Goal: Transaction & Acquisition: Download file/media

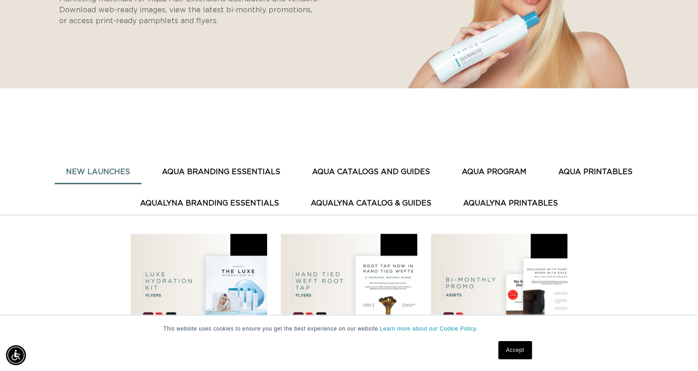
scroll to position [0, 633]
click at [364, 166] on button "AQUA CATALOGS AND GUIDES" at bounding box center [371, 172] width 141 height 22
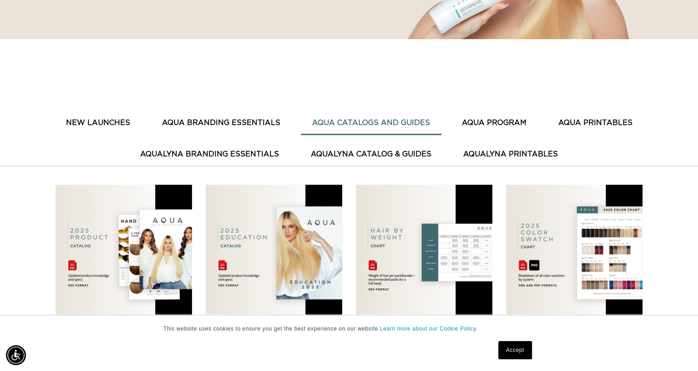
scroll to position [0, 1266]
click at [235, 237] on img at bounding box center [274, 253] width 136 height 136
click at [267, 282] on img at bounding box center [274, 253] width 136 height 136
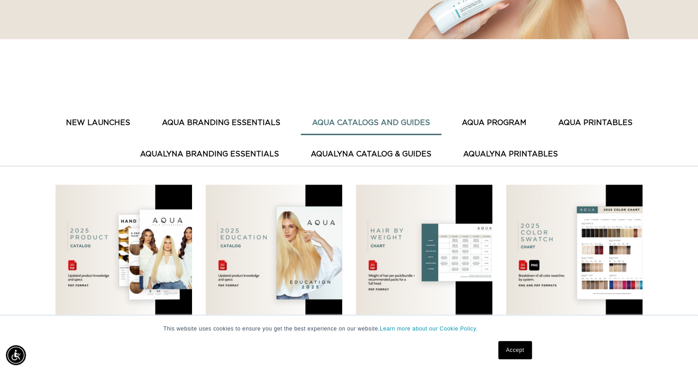
click at [289, 241] on img at bounding box center [274, 253] width 136 height 136
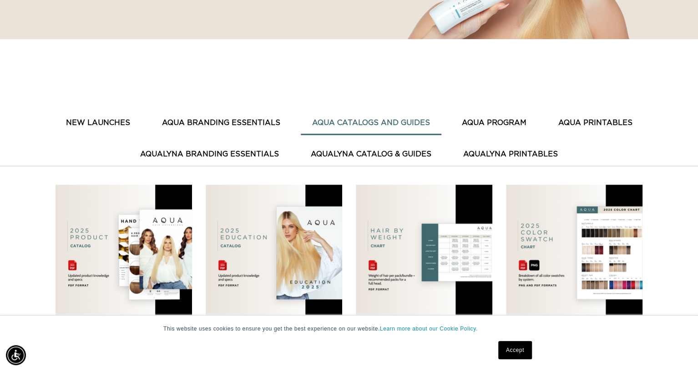
click at [290, 237] on img at bounding box center [274, 253] width 136 height 136
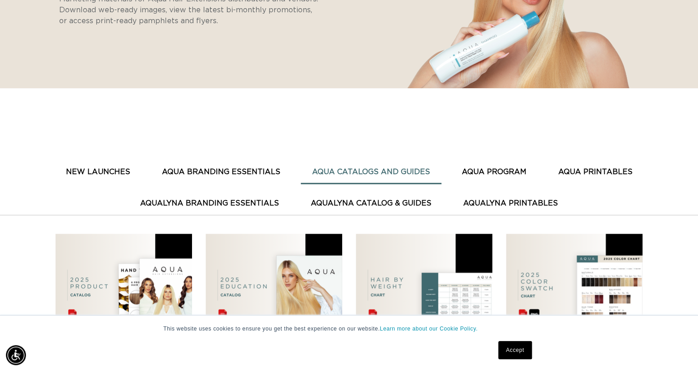
scroll to position [393, 0]
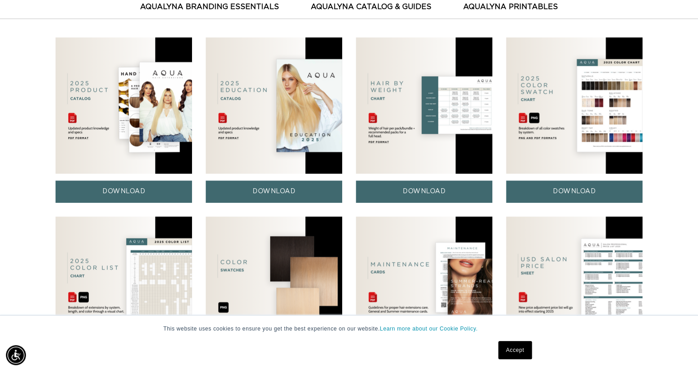
click at [272, 150] on img at bounding box center [274, 105] width 136 height 136
click at [249, 194] on link "DOWNLOAD" at bounding box center [274, 192] width 136 height 22
